Goal: Information Seeking & Learning: Check status

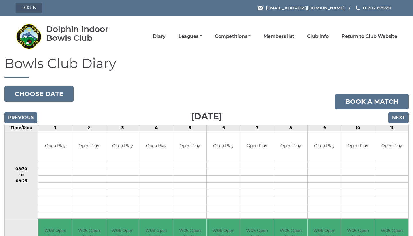
click at [29, 9] on link "Login" at bounding box center [29, 8] width 26 height 10
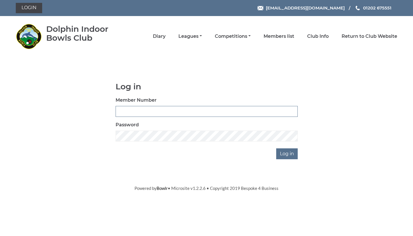
type input "3796"
click at [299, 158] on div "Log in Member Number 3796 Password Log in" at bounding box center [206, 120] width 191 height 77
click at [288, 153] on input "Log in" at bounding box center [287, 154] width 22 height 11
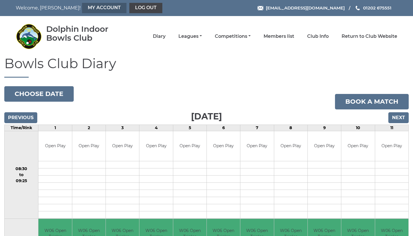
click at [82, 8] on link "My Account" at bounding box center [104, 8] width 44 height 10
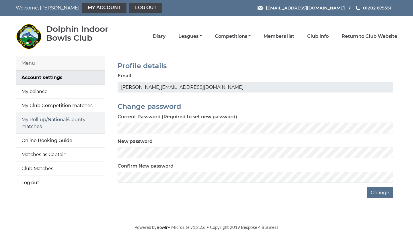
click at [76, 117] on link "My Roll-up/National/County matches" at bounding box center [60, 123] width 89 height 21
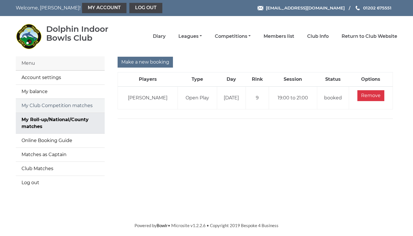
click at [73, 107] on link "My Club Competition matches" at bounding box center [60, 106] width 89 height 14
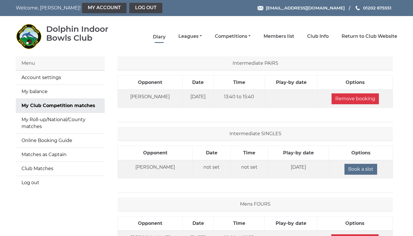
click at [166, 34] on link "Diary" at bounding box center [159, 37] width 13 height 6
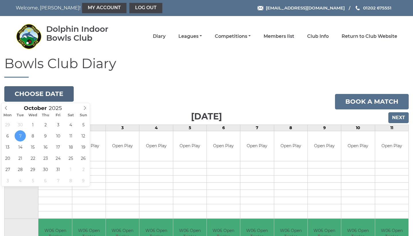
click at [31, 96] on button "Choose date" at bounding box center [38, 93] width 69 height 15
click at [84, 109] on icon at bounding box center [85, 108] width 4 height 4
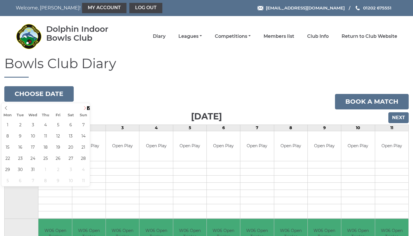
click at [84, 109] on icon at bounding box center [85, 108] width 4 height 4
type input "2026"
click at [84, 109] on icon at bounding box center [85, 108] width 4 height 4
type input "2026-01-03"
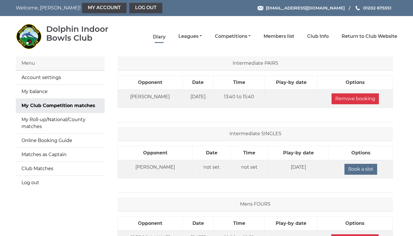
click at [166, 34] on link "Diary" at bounding box center [159, 37] width 13 height 6
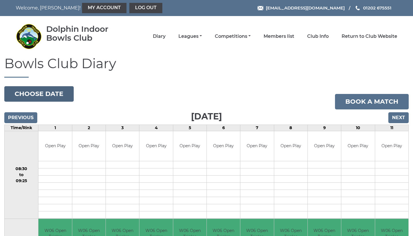
click at [58, 96] on button "Choose date" at bounding box center [38, 93] width 69 height 15
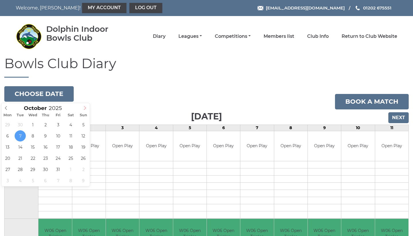
click at [85, 106] on span at bounding box center [84, 107] width 9 height 8
type input "2025-12-21"
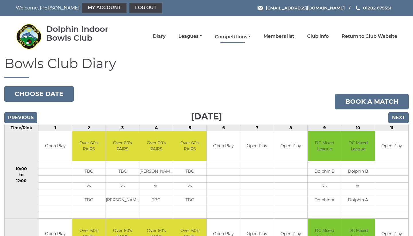
click at [245, 37] on link "Competitions" at bounding box center [233, 37] width 36 height 6
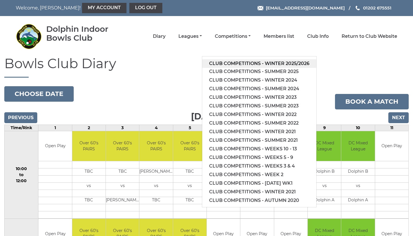
click at [246, 61] on link "Club competitions - Winter 2025/2026" at bounding box center [259, 63] width 114 height 9
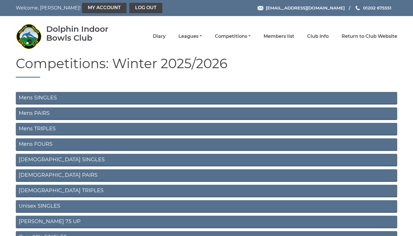
click at [91, 99] on link "Mens SINGLES" at bounding box center [207, 98] width 382 height 13
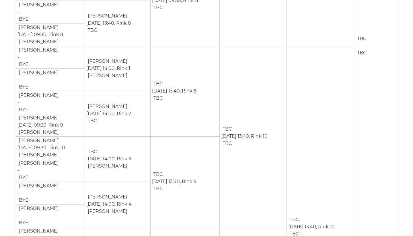
scroll to position [439, 0]
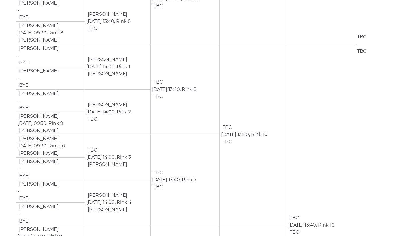
click at [110, 125] on td "Jason BARRETT Dec 21st, 14:00, Rink 2 TBC" at bounding box center [118, 112] width 66 height 45
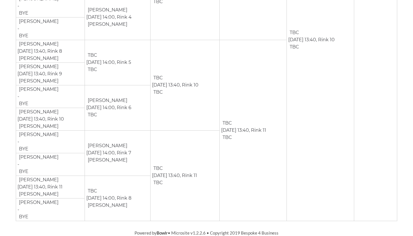
scroll to position [625, 0]
click at [253, 96] on td "TBC Feb 7th, 13:40, Rink 11 TBC" at bounding box center [253, 130] width 67 height 181
